Goal: Task Accomplishment & Management: Use online tool/utility

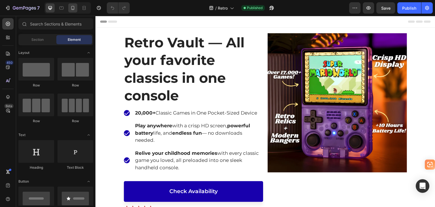
click at [72, 7] on icon at bounding box center [73, 8] width 6 height 6
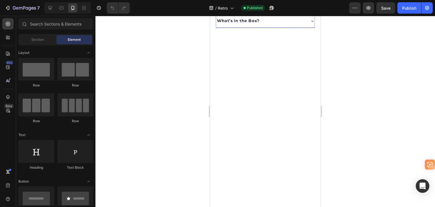
scroll to position [1302, 0]
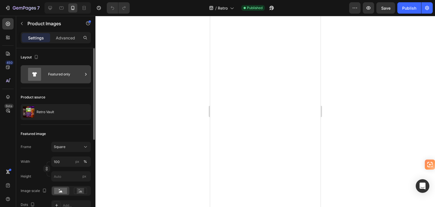
click at [55, 77] on div "Featured only" at bounding box center [65, 74] width 35 height 13
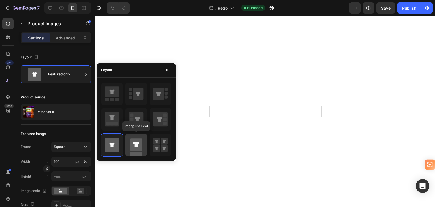
click at [139, 147] on rect at bounding box center [136, 144] width 12 height 12
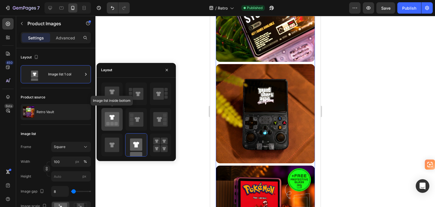
click at [109, 122] on rect at bounding box center [107, 123] width 3 height 3
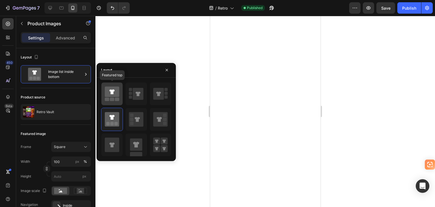
click at [116, 95] on icon at bounding box center [112, 91] width 14 height 10
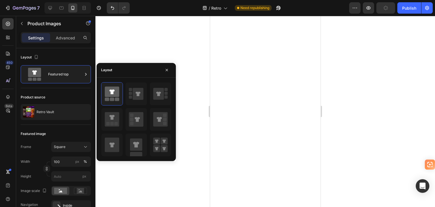
click at [349, 138] on div at bounding box center [264, 111] width 339 height 191
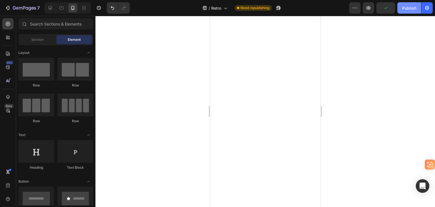
click at [406, 10] on div "Publish" at bounding box center [409, 8] width 14 height 6
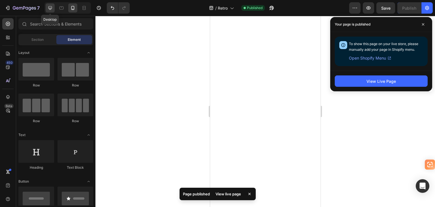
click at [52, 8] on icon at bounding box center [50, 8] width 6 height 6
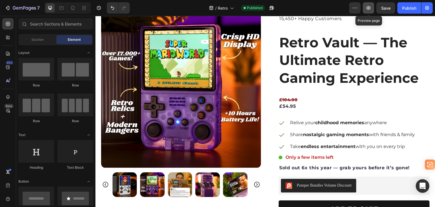
click at [368, 9] on icon "button" at bounding box center [368, 7] width 4 height 3
